Goal: Complete application form

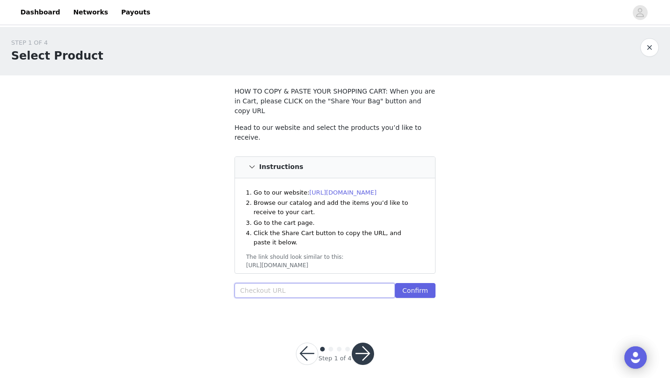
click at [308, 283] on input "text" at bounding box center [315, 290] width 161 height 15
paste input "https://www.windsorstore.com/cart/43317637152819:1,43549667426355:1,43231125405…"
type input "https://www.windsorstore.com/cart/43317637152819:1,43549667426355:1,43231125405…"
click at [425, 283] on button "Confirm" at bounding box center [415, 290] width 40 height 15
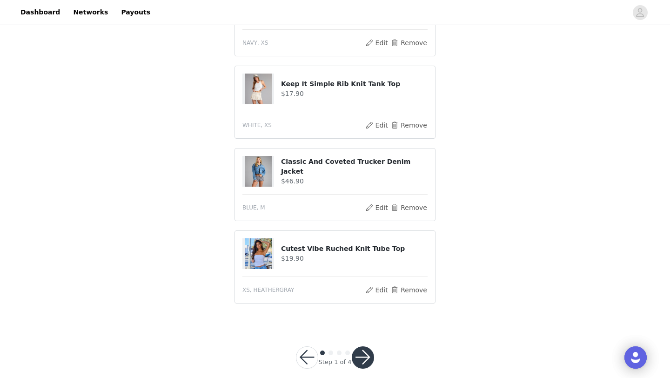
scroll to position [485, 0]
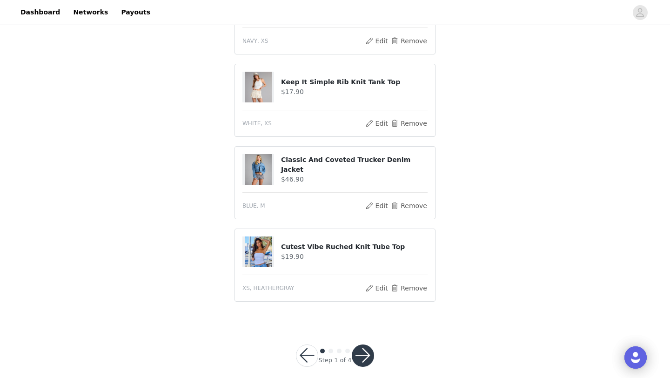
click at [360, 347] on button "button" at bounding box center [363, 355] width 22 height 22
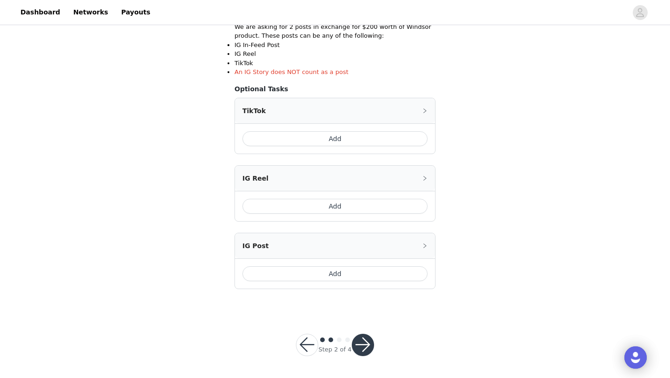
scroll to position [182, 0]
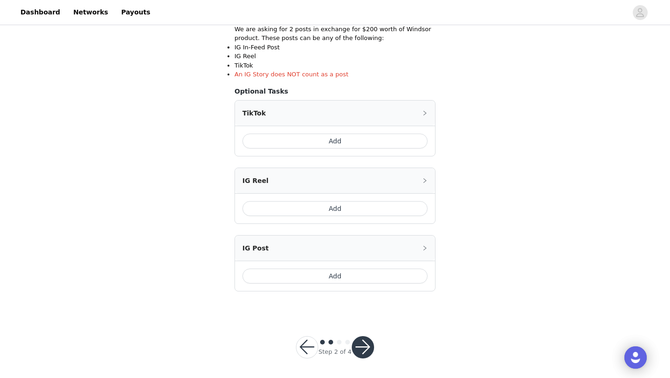
click at [360, 347] on button "button" at bounding box center [363, 347] width 22 height 22
click at [361, 348] on button "button" at bounding box center [363, 347] width 22 height 22
click at [335, 140] on button "Add" at bounding box center [334, 141] width 185 height 15
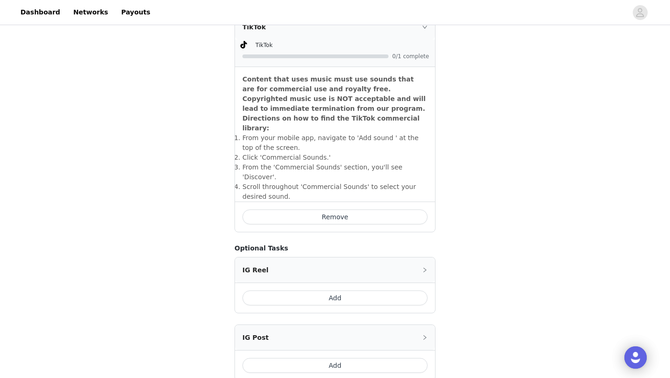
scroll to position [255, 0]
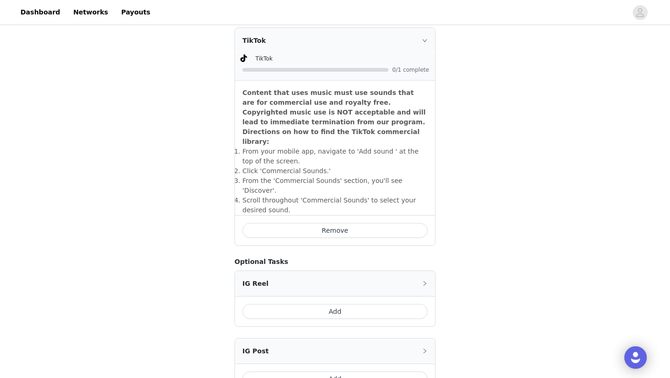
click at [425, 348] on icon "icon: right" at bounding box center [425, 351] width 6 height 6
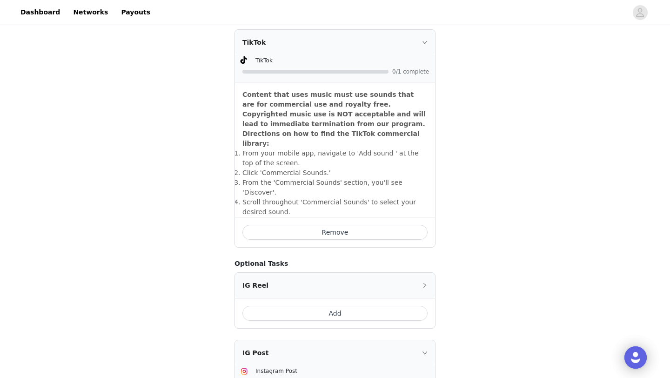
scroll to position [248, 0]
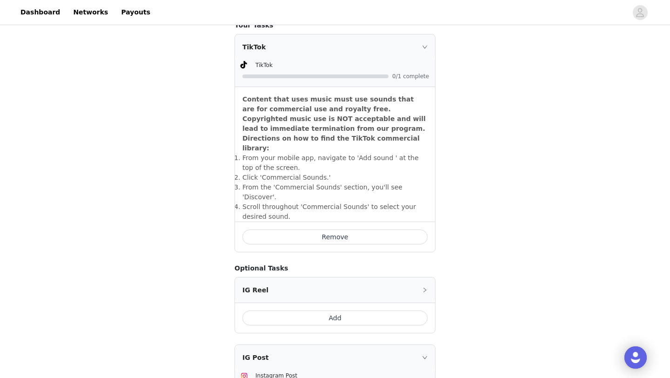
click at [423, 287] on icon "icon: right" at bounding box center [425, 290] width 6 height 6
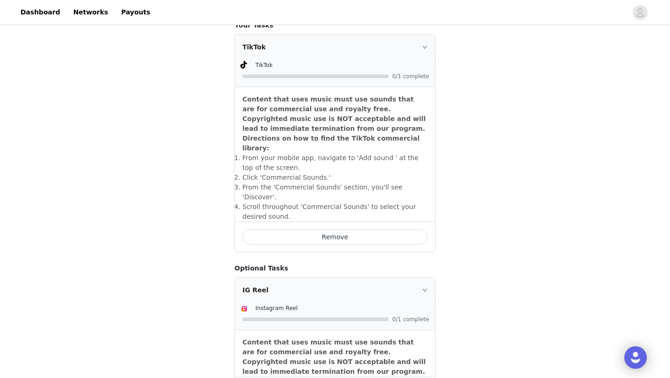
click at [423, 287] on icon "icon: right" at bounding box center [425, 290] width 6 height 6
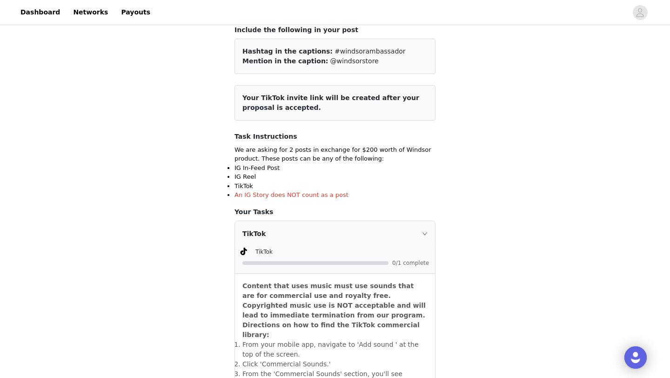
scroll to position [385, 0]
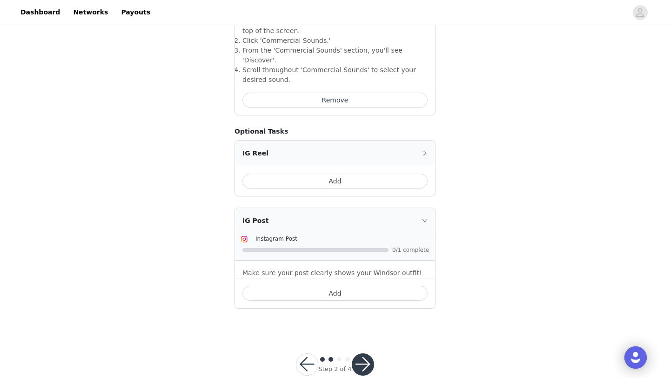
click at [358, 353] on button "button" at bounding box center [363, 364] width 22 height 22
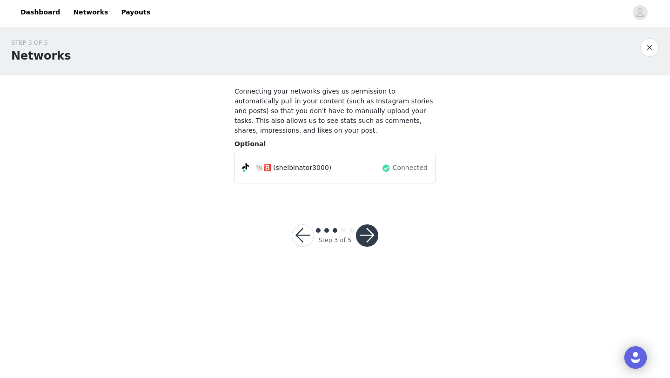
click at [370, 231] on button "button" at bounding box center [367, 235] width 22 height 22
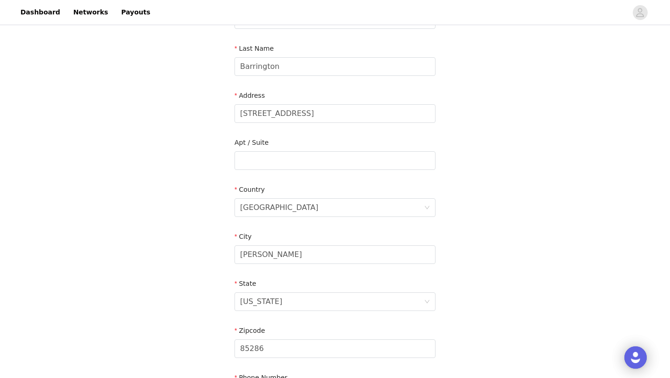
scroll to position [256, 0]
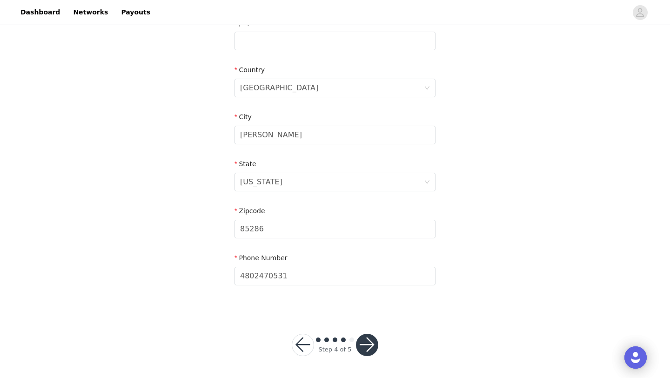
click at [367, 343] on button "button" at bounding box center [367, 345] width 22 height 22
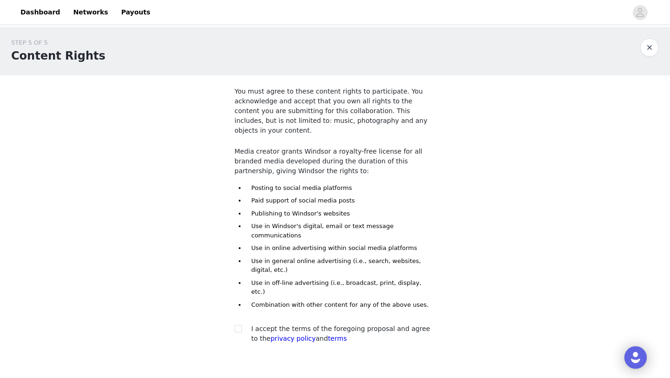
scroll to position [31, 0]
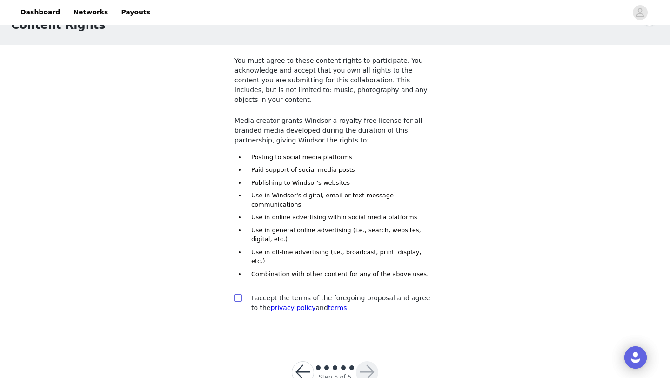
click at [239, 294] on input "checkbox" at bounding box center [238, 297] width 7 height 7
checkbox input "true"
click at [366, 361] on button "button" at bounding box center [367, 372] width 22 height 22
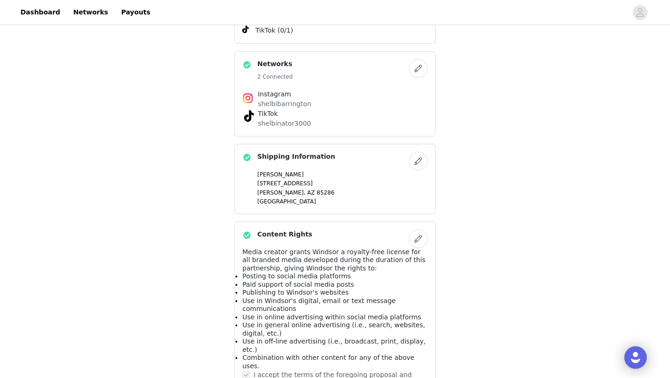
scroll to position [580, 0]
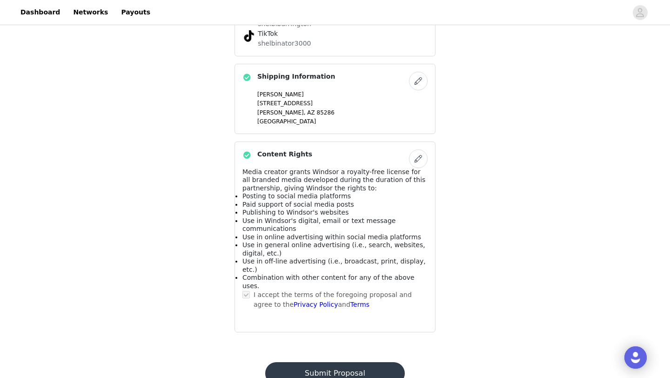
click at [365, 362] on button "Submit Proposal" at bounding box center [334, 373] width 139 height 22
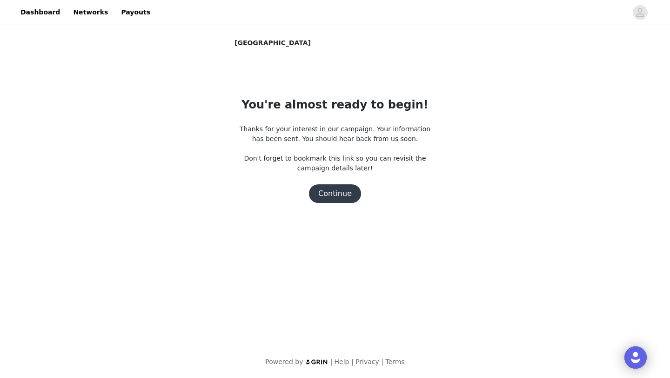
scroll to position [0, 0]
click at [338, 192] on button "Continue" at bounding box center [335, 193] width 52 height 19
